Goal: Navigation & Orientation: Go to known website

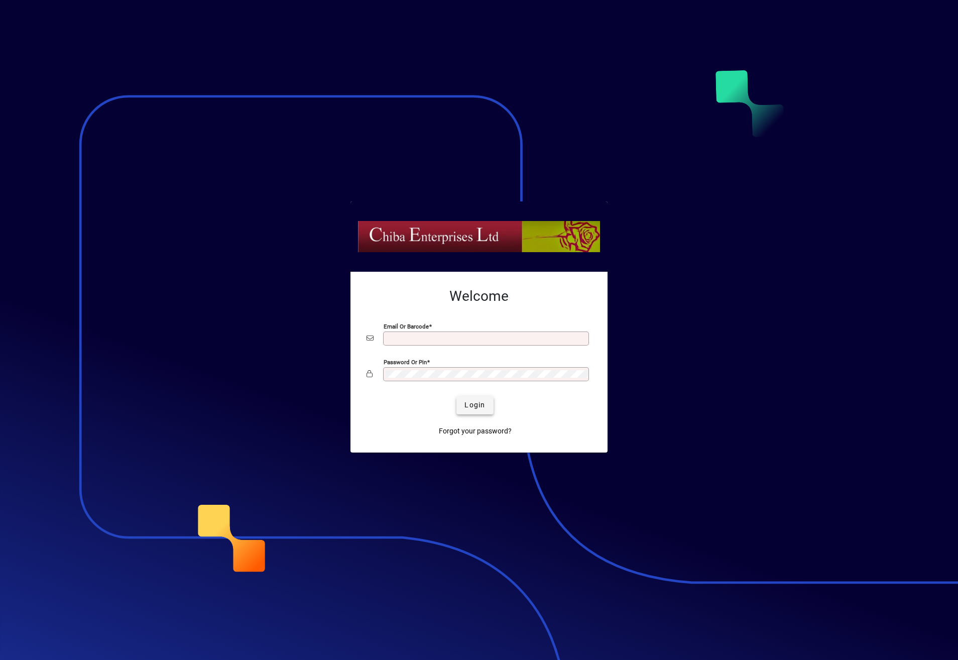
type input "**********"
click at [469, 401] on span "Login" at bounding box center [474, 405] width 21 height 11
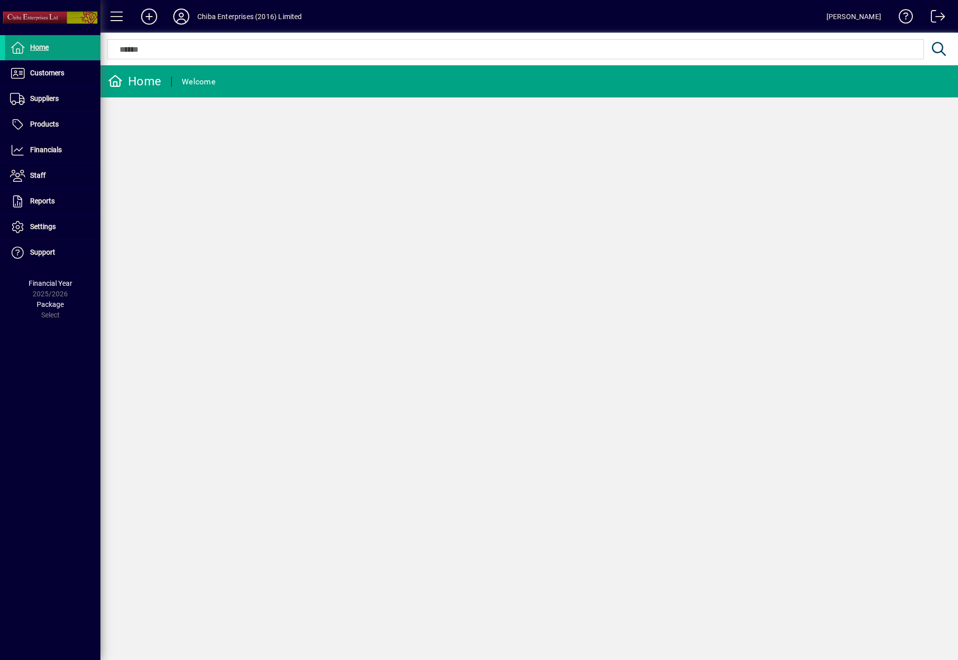
click at [601, 339] on div "Home Welcome" at bounding box center [528, 362] width 857 height 594
